Goal: Transaction & Acquisition: Download file/media

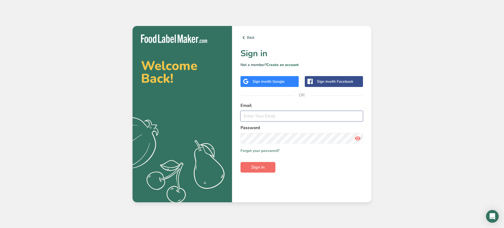
type input "[EMAIL_ADDRESS][DOMAIN_NAME]"
click at [261, 169] on span "Sign in" at bounding box center [258, 167] width 13 height 6
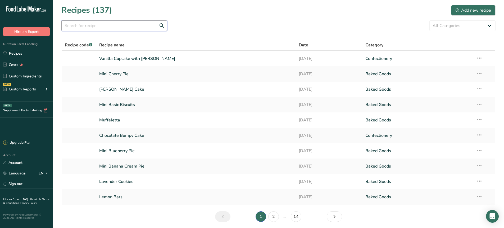
click at [109, 26] on input "text" at bounding box center [114, 25] width 106 height 11
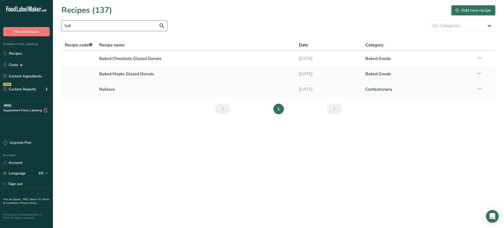
type input "bak"
click at [98, 91] on td "Baklava" at bounding box center [196, 89] width 200 height 15
click at [112, 86] on link "Baklava" at bounding box center [196, 89] width 194 height 11
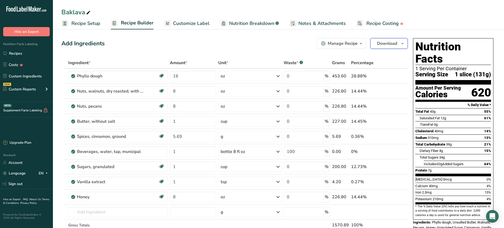
click at [393, 42] on span "Download" at bounding box center [387, 43] width 20 height 6
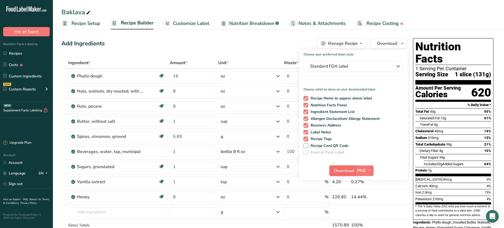
click at [350, 171] on span "Download" at bounding box center [344, 170] width 20 height 6
click at [371, 171] on icon "button" at bounding box center [369, 170] width 4 height 7
click at [367, 199] on link "SVG" at bounding box center [365, 198] width 17 height 9
click at [360, 171] on span "SVG" at bounding box center [361, 170] width 9 height 6
click at [368, 199] on link "SVG" at bounding box center [365, 198] width 17 height 9
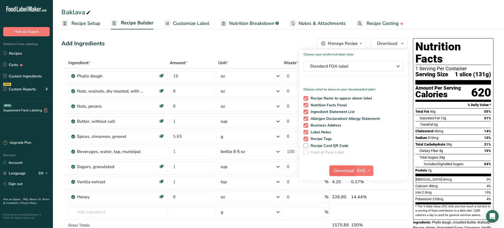
click at [341, 172] on span "Download" at bounding box center [344, 170] width 20 height 6
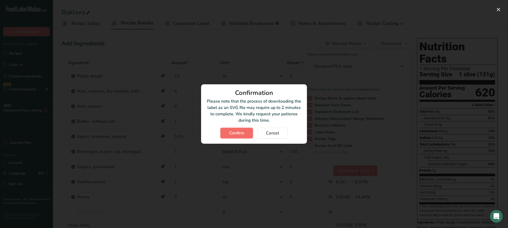
click at [237, 131] on span "Confirm" at bounding box center [236, 133] width 15 height 6
